Goal: Download file/media

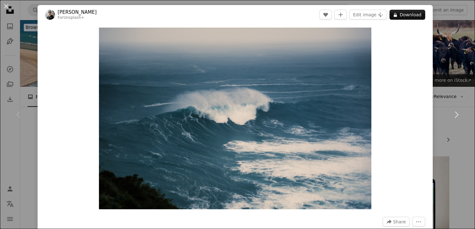
scroll to position [88, 0]
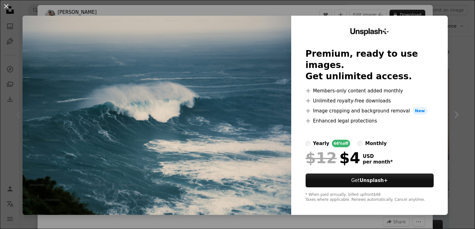
click at [460, 11] on div "An X shape Unsplash+ Premium, ready to use images. Get unlimited access. A plus…" at bounding box center [237, 114] width 475 height 229
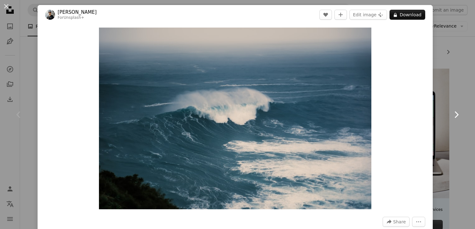
click at [459, 125] on link "Chevron right" at bounding box center [456, 115] width 38 height 60
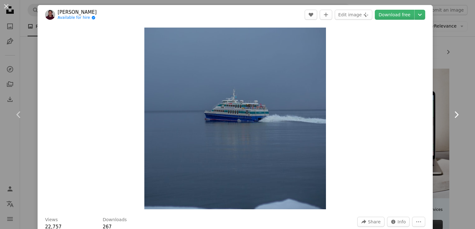
click at [458, 125] on link "Chevron right" at bounding box center [456, 115] width 38 height 60
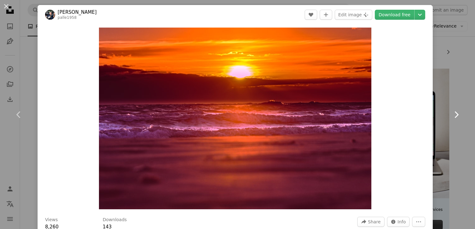
click at [458, 125] on link "Chevron right" at bounding box center [456, 115] width 38 height 60
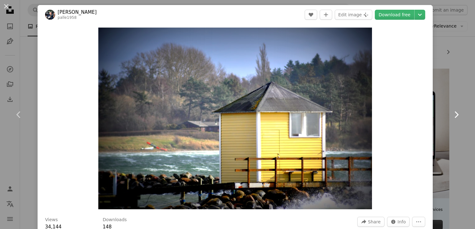
click at [449, 112] on link "Chevron right" at bounding box center [456, 115] width 38 height 60
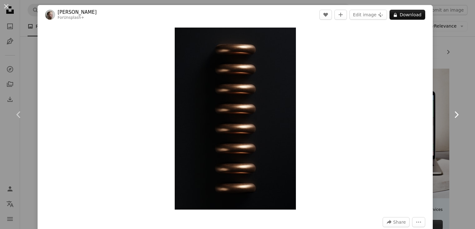
click at [449, 112] on link "Chevron right" at bounding box center [456, 115] width 38 height 60
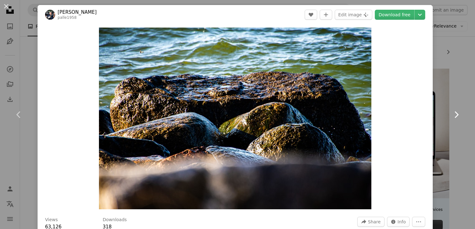
click at [449, 112] on link "Chevron right" at bounding box center [456, 115] width 38 height 60
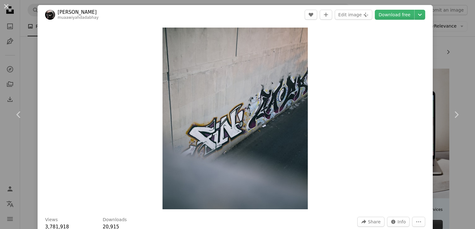
click at [451, 75] on div "An X shape Chevron left Chevron right Muaawiyah Dadabhay muaawiyahdadabhay A he…" at bounding box center [237, 114] width 475 height 229
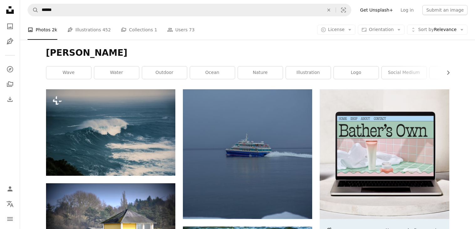
scroll to position [29, 0]
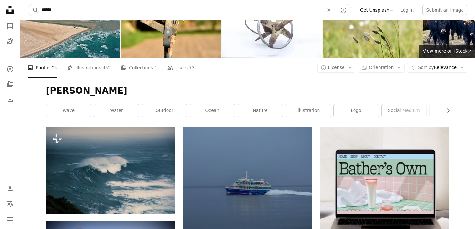
click at [332, 11] on icon "An X shape" at bounding box center [329, 10] width 14 height 5
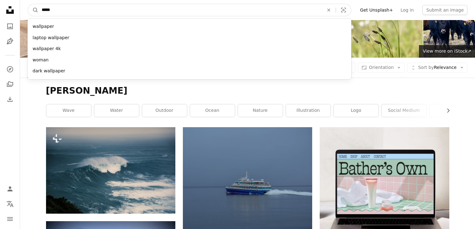
type input "*****"
click at [28, 4] on button "A magnifying glass" at bounding box center [33, 10] width 11 height 12
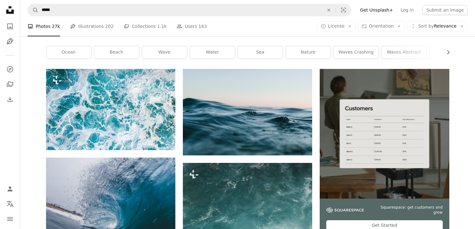
scroll to position [89, 0]
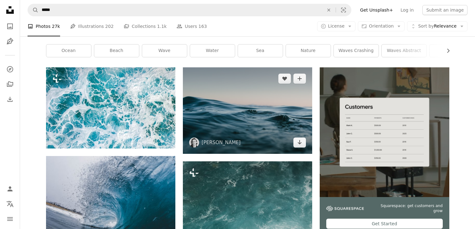
click at [251, 110] on img at bounding box center [247, 110] width 129 height 86
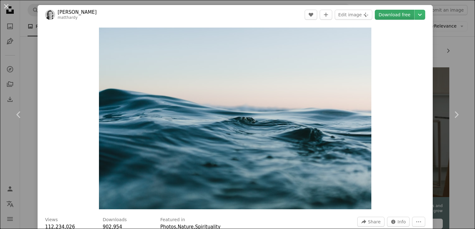
click at [389, 18] on link "Download free" at bounding box center [394, 15] width 39 height 10
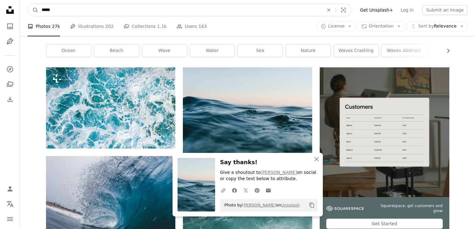
click at [317, 13] on input "*****" at bounding box center [180, 10] width 283 height 12
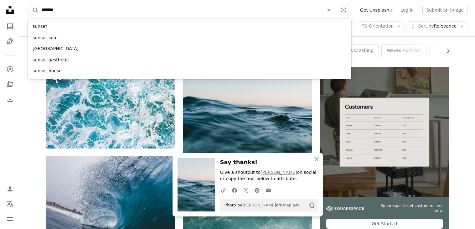
type input "******"
click at [28, 4] on button "A magnifying glass" at bounding box center [33, 10] width 11 height 12
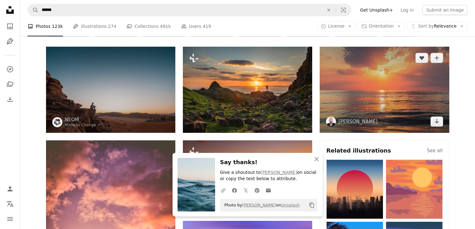
scroll to position [44, 0]
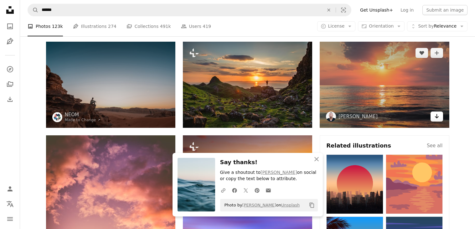
click at [440, 119] on link "Arrow pointing down" at bounding box center [436, 116] width 13 height 10
